Goal: Information Seeking & Learning: Find specific page/section

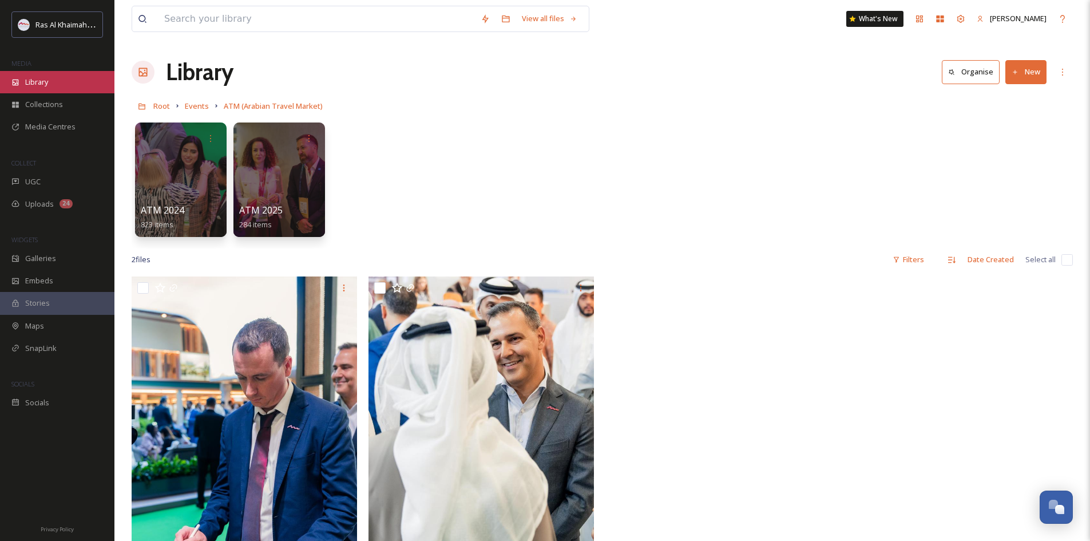
click at [46, 82] on span "Library" at bounding box center [36, 82] width 23 height 11
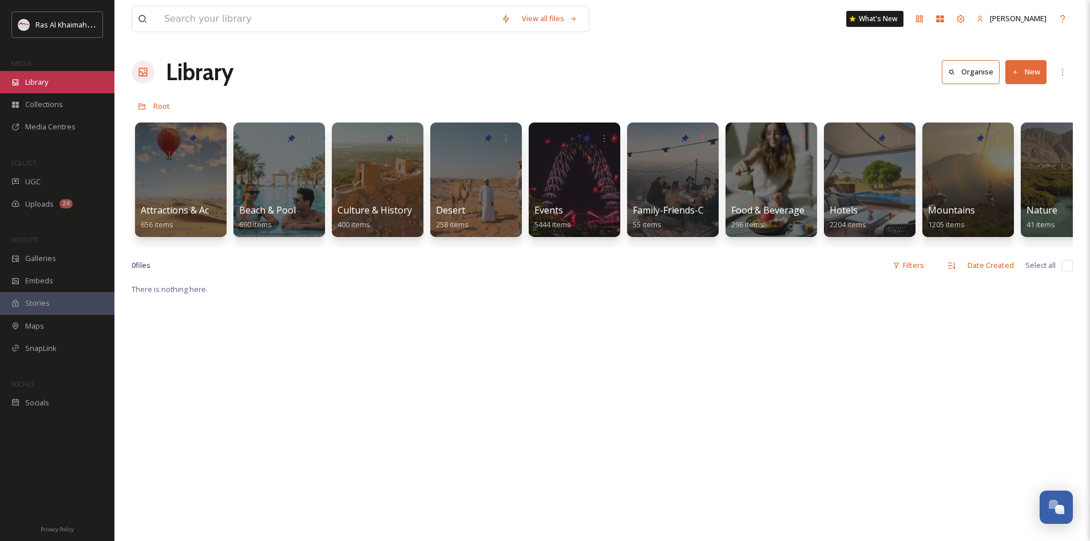
click at [61, 84] on div "Library" at bounding box center [57, 82] width 114 height 22
click at [63, 129] on span "Media Centres" at bounding box center [50, 126] width 50 height 11
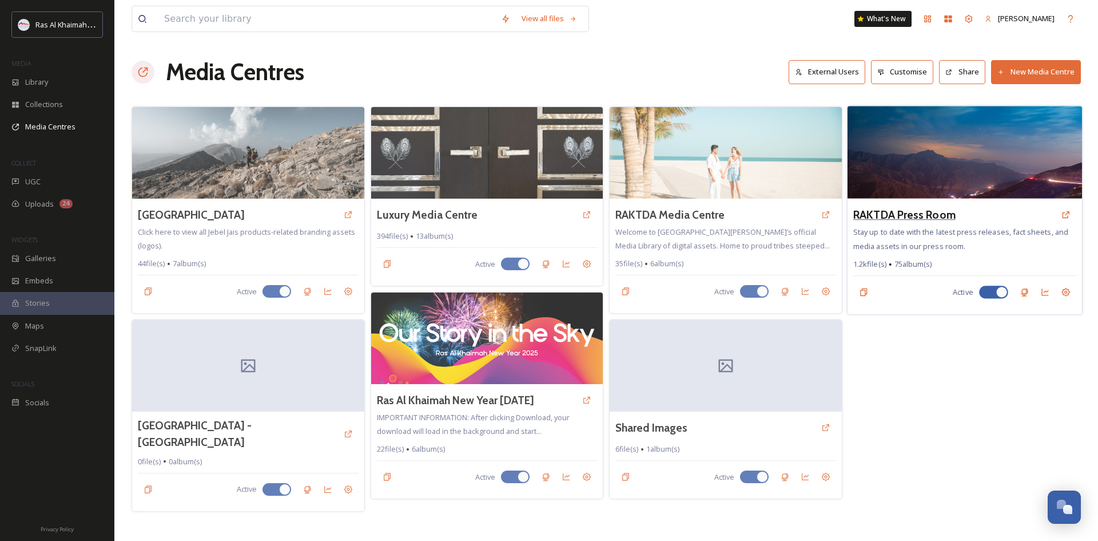
click at [949, 212] on h3 "RAKTDA Press Room" at bounding box center [904, 214] width 102 height 17
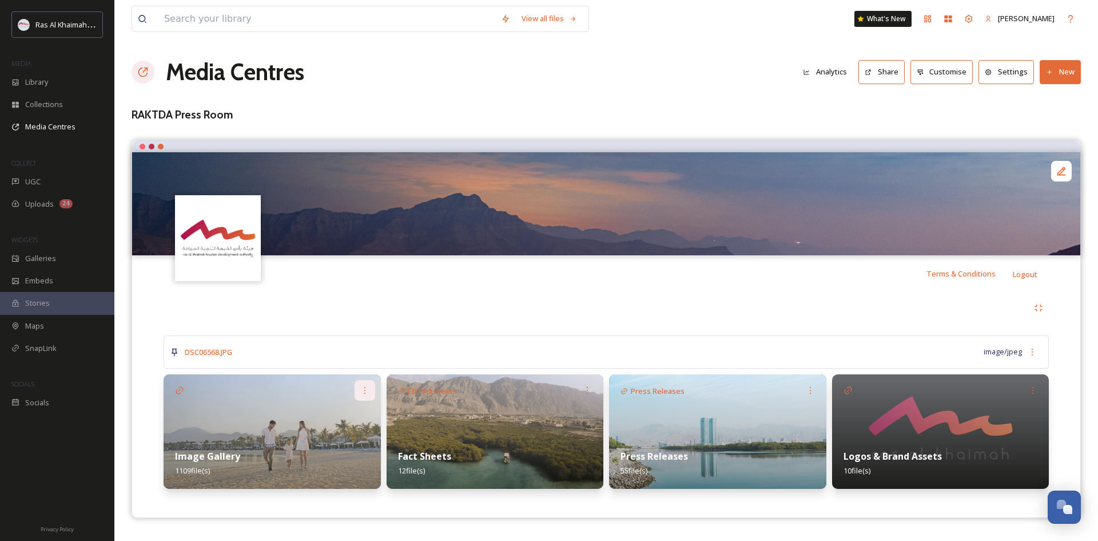
click at [364, 391] on icon at bounding box center [364, 390] width 9 height 9
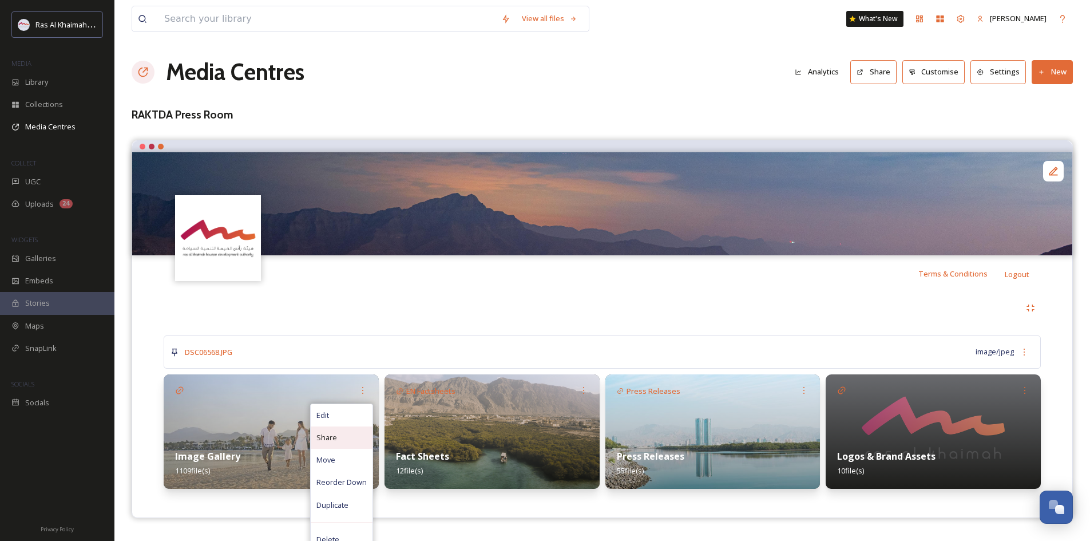
click at [343, 439] on div "Share" at bounding box center [342, 437] width 62 height 22
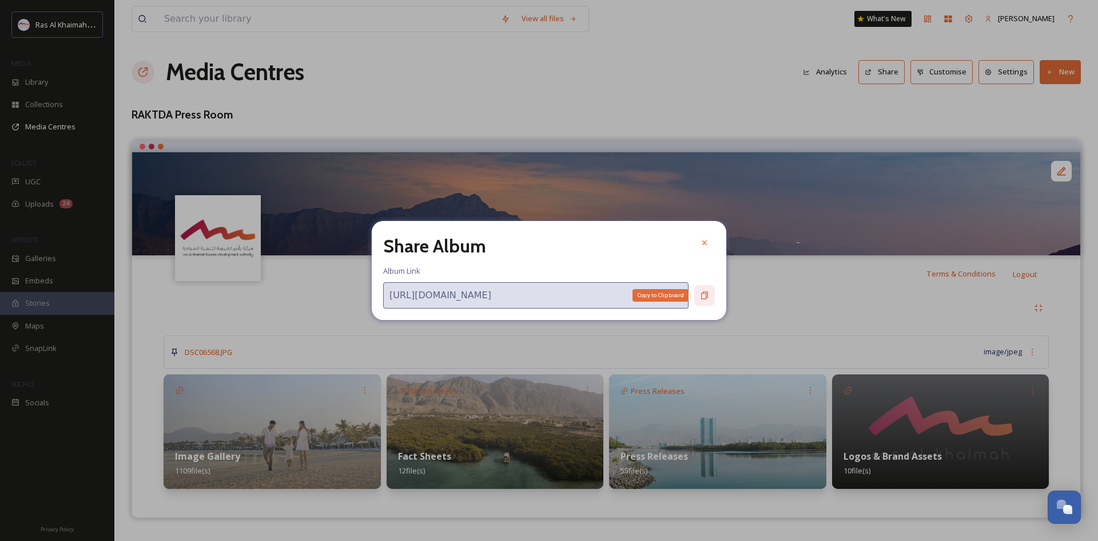
click at [698, 295] on div "Copy to Clipboard" at bounding box center [704, 295] width 21 height 21
click at [697, 245] on div at bounding box center [704, 242] width 21 height 21
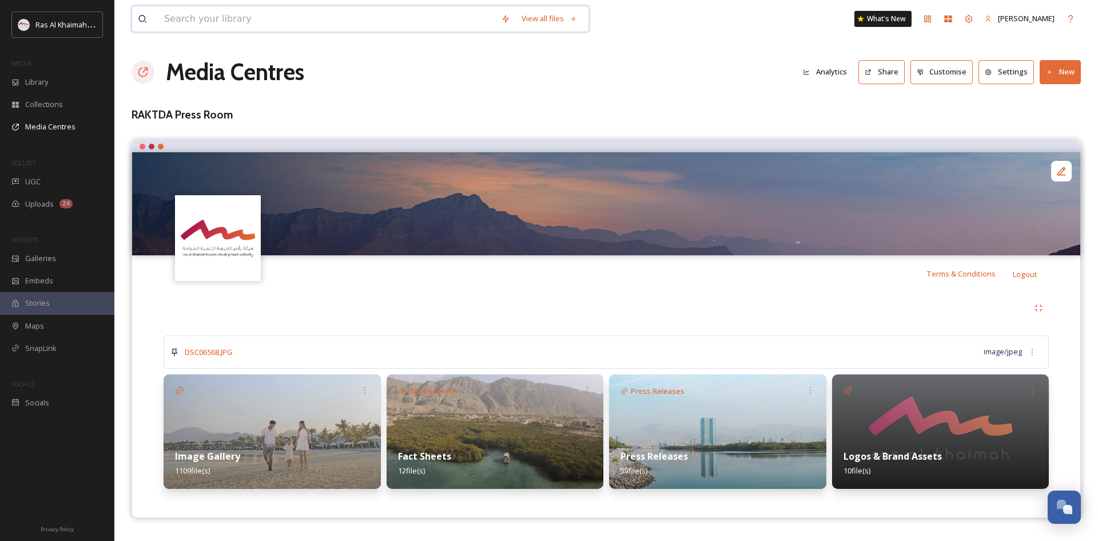
click at [315, 13] on input at bounding box center [326, 18] width 337 height 25
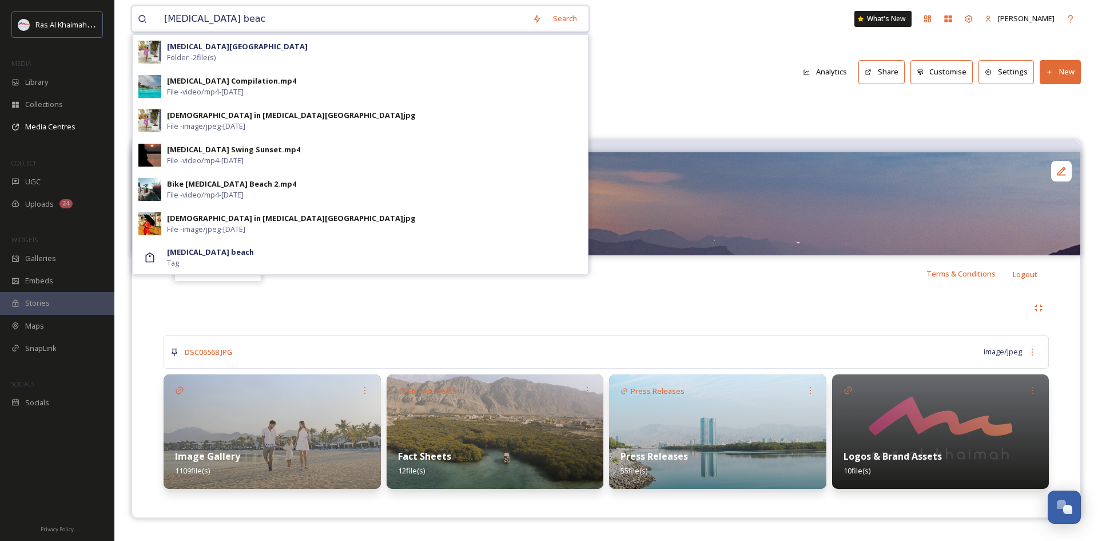
type input "[MEDICAL_DATA] beach"
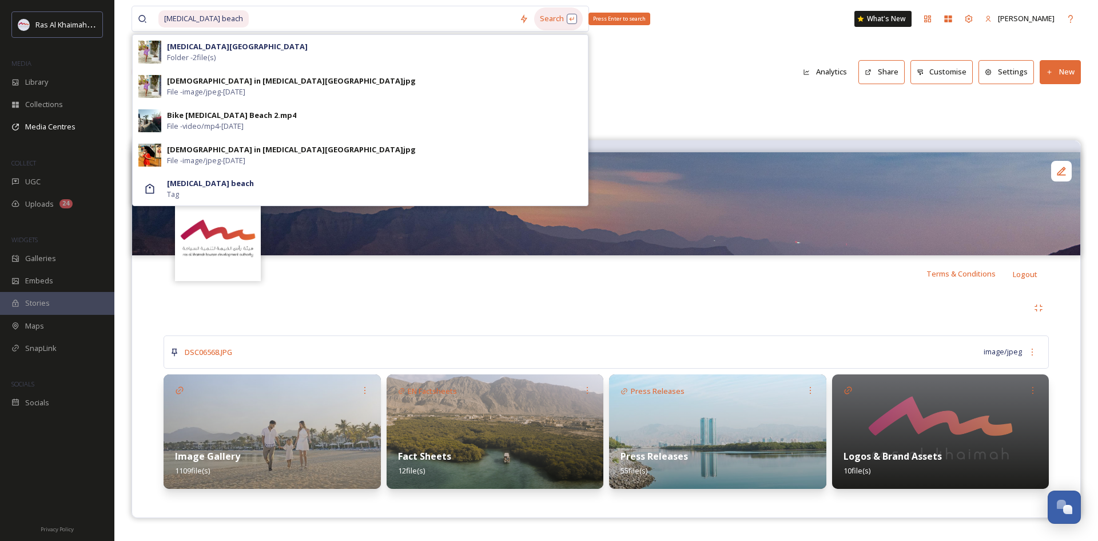
click at [551, 21] on div "Search Press Enter to search" at bounding box center [558, 18] width 49 height 22
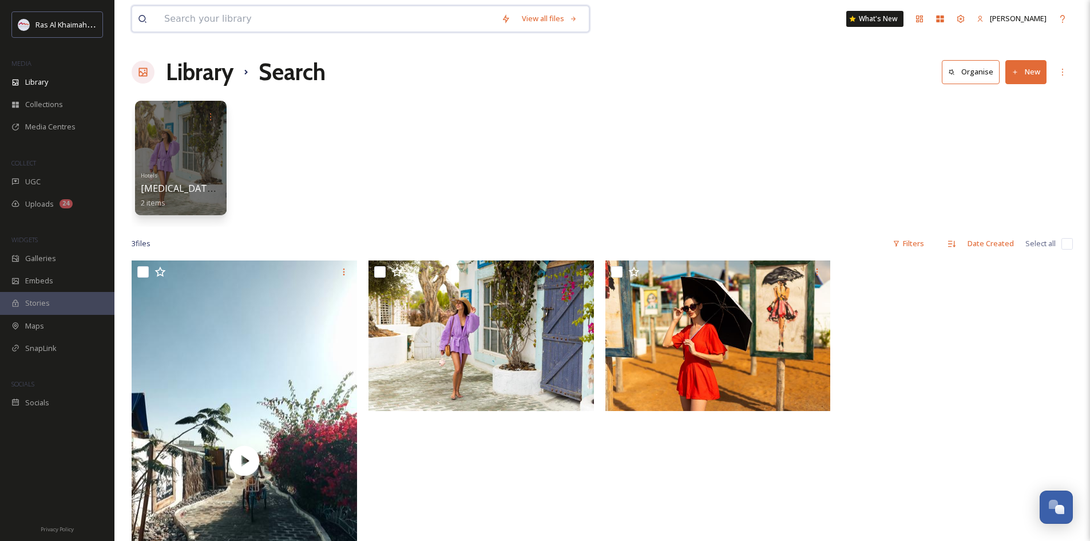
click at [244, 20] on input at bounding box center [326, 18] width 337 height 25
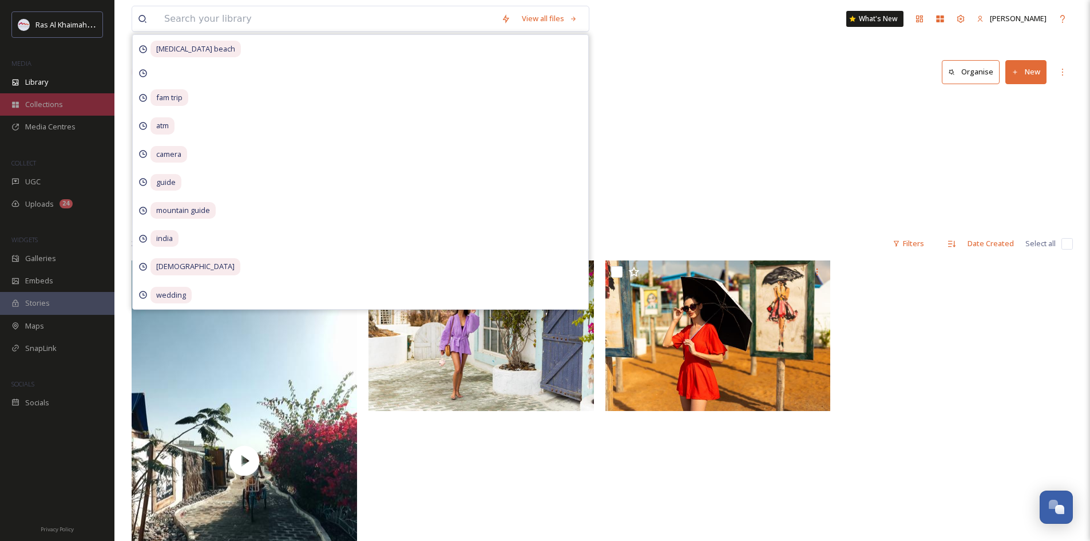
click at [84, 100] on div "Collections" at bounding box center [57, 104] width 114 height 22
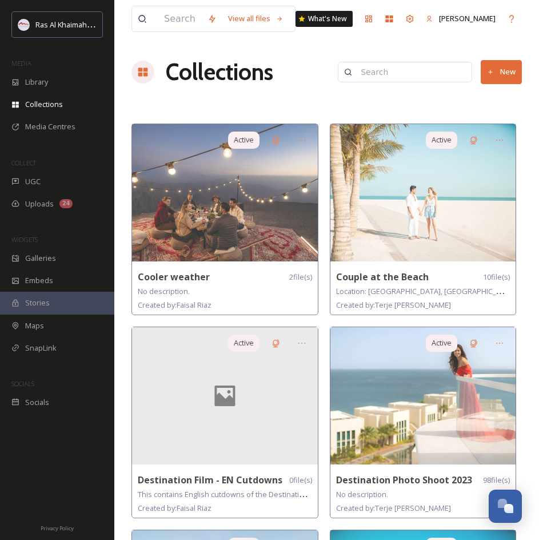
click at [3, 143] on div "Ras Al Khaimah Tourism Development Authority MEDIA Library Collections Media Ce…" at bounding box center [57, 212] width 114 height 402
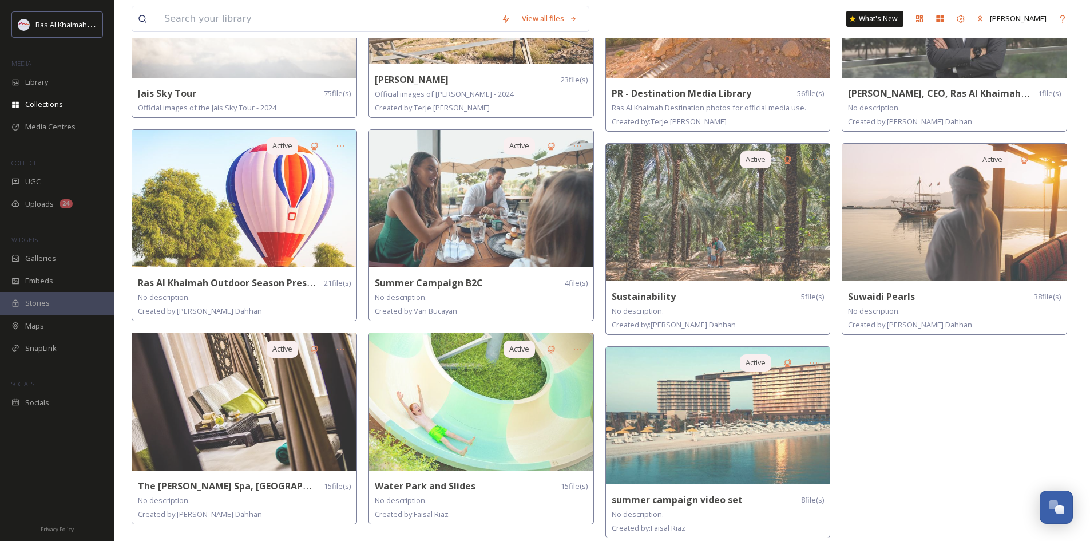
scroll to position [247, 0]
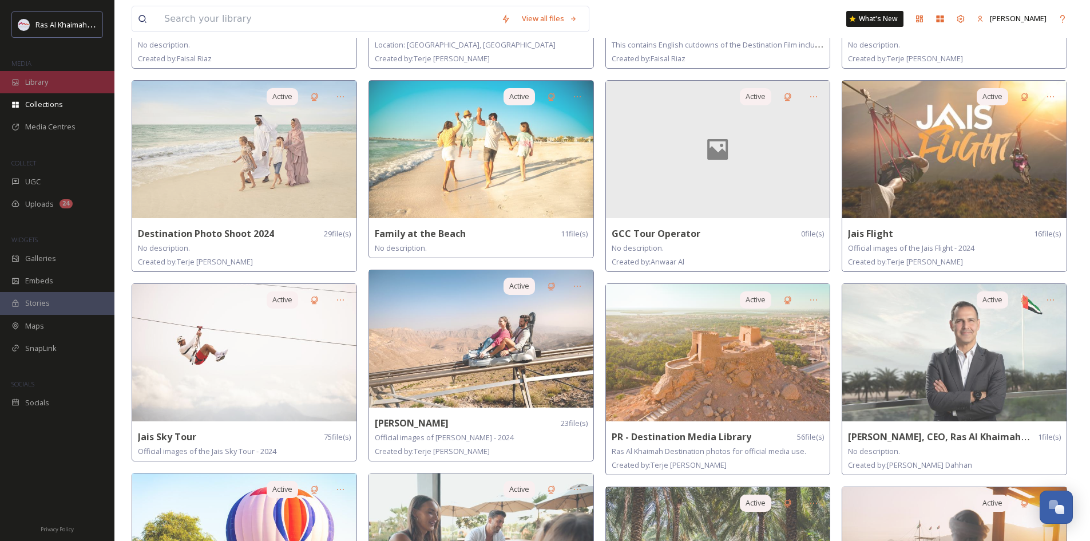
click at [30, 76] on div "Library" at bounding box center [57, 82] width 114 height 22
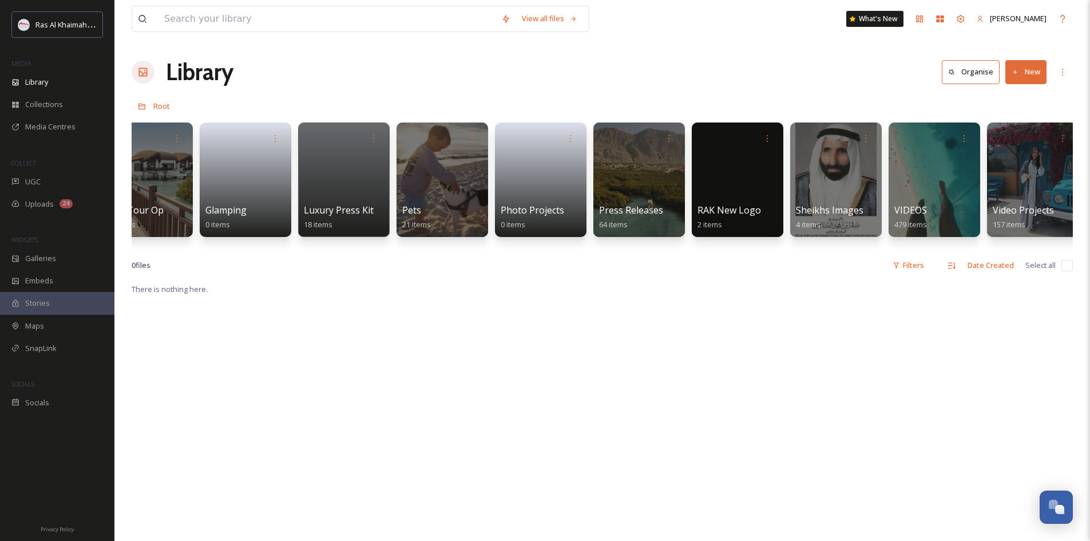
scroll to position [0, 2011]
